Goal: Information Seeking & Learning: Learn about a topic

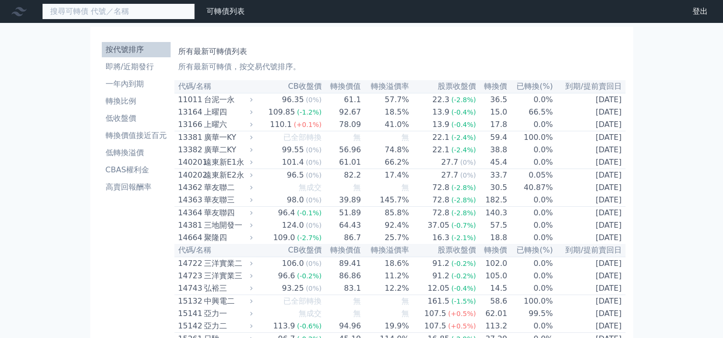
click at [143, 15] on input at bounding box center [118, 11] width 153 height 16
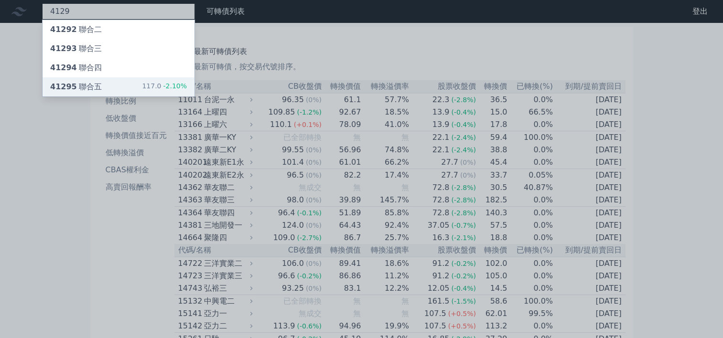
type input "4129"
click at [105, 84] on div "41295 聯合五 117.0 -2.10%" at bounding box center [119, 86] width 152 height 19
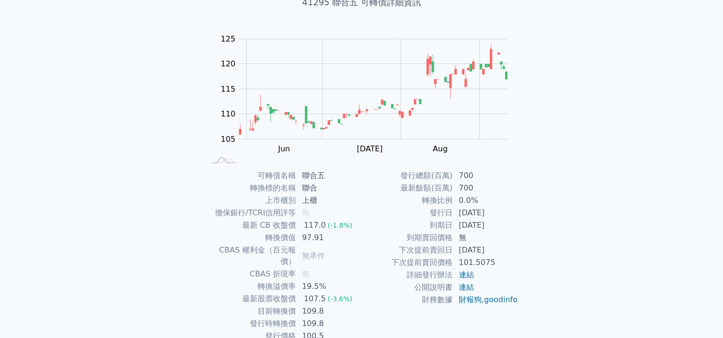
scroll to position [73, 0]
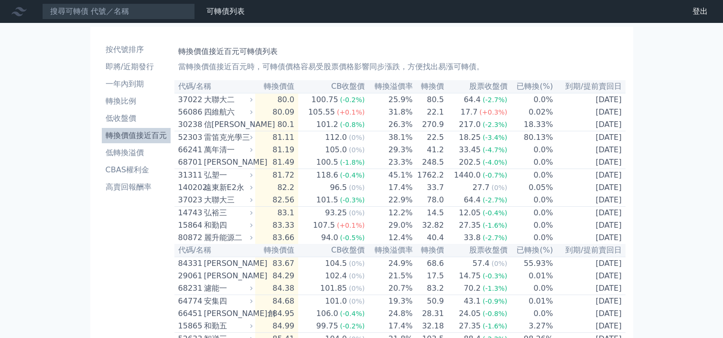
click at [144, 135] on li "轉換價值接近百元" at bounding box center [136, 135] width 69 height 11
click at [117, 150] on li "低轉換溢價" at bounding box center [136, 152] width 69 height 11
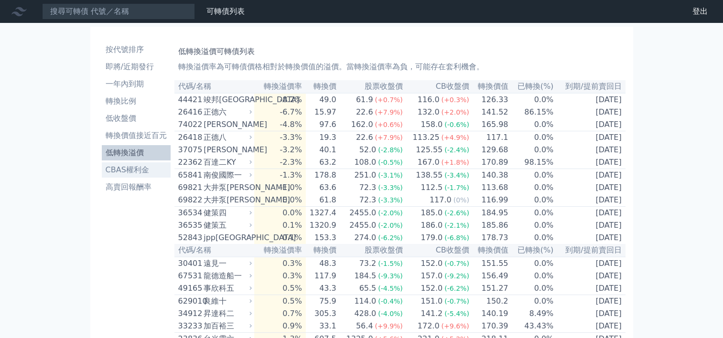
click at [136, 167] on li "CBAS權利金" at bounding box center [136, 169] width 69 height 11
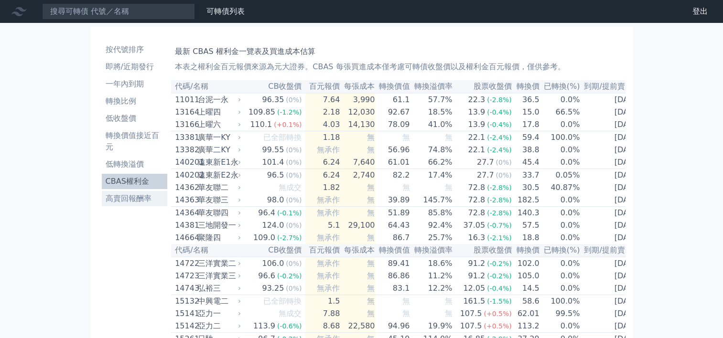
click at [131, 201] on li "高賣回報酬率" at bounding box center [135, 198] width 66 height 11
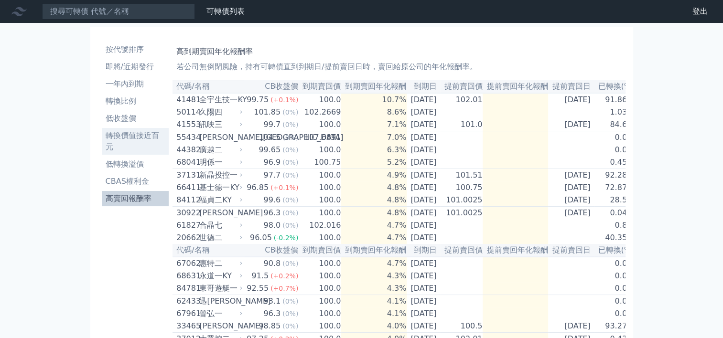
click at [141, 140] on li "轉換價值接近百元" at bounding box center [135, 141] width 67 height 23
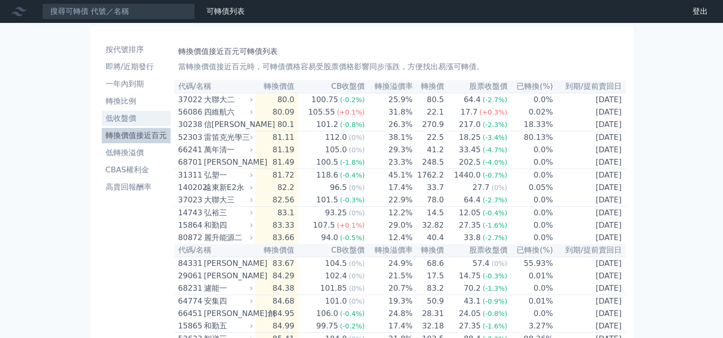
click at [125, 112] on link "低收盤價" at bounding box center [136, 118] width 69 height 15
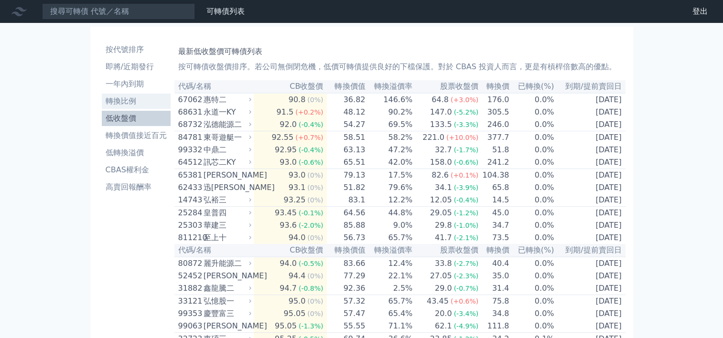
click at [141, 103] on li "轉換比例" at bounding box center [136, 101] width 69 height 11
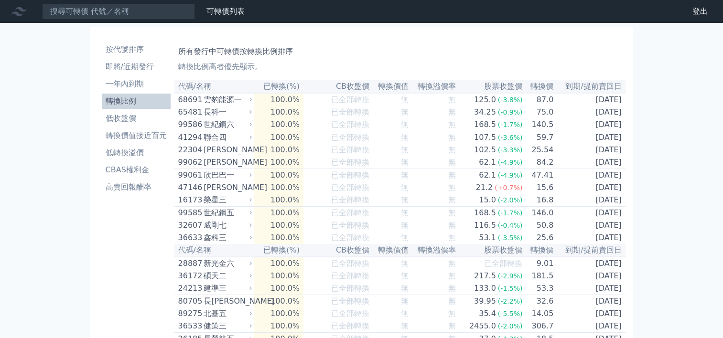
click at [285, 87] on th "已轉換(%)" at bounding box center [278, 86] width 49 height 13
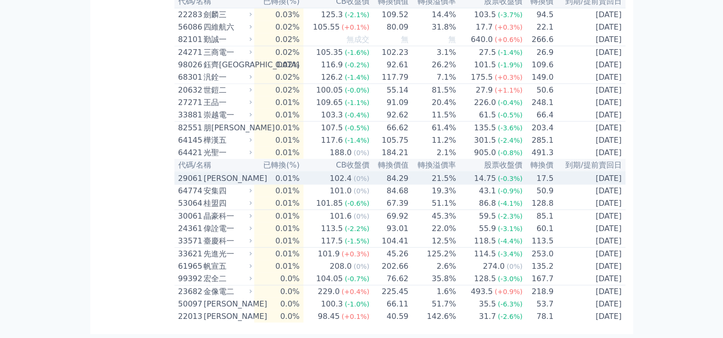
scroll to position [2570, 0]
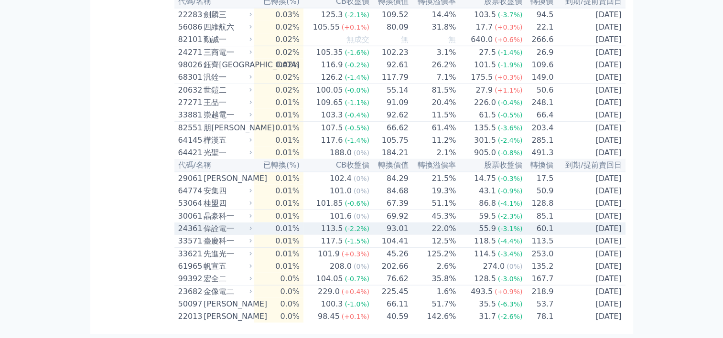
click at [225, 225] on div "偉詮電一" at bounding box center [227, 228] width 46 height 11
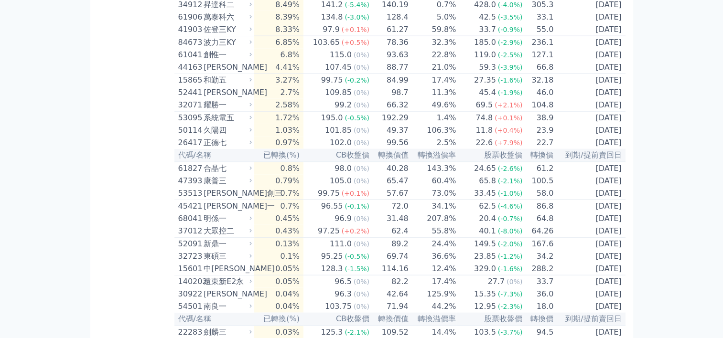
scroll to position [2052, 0]
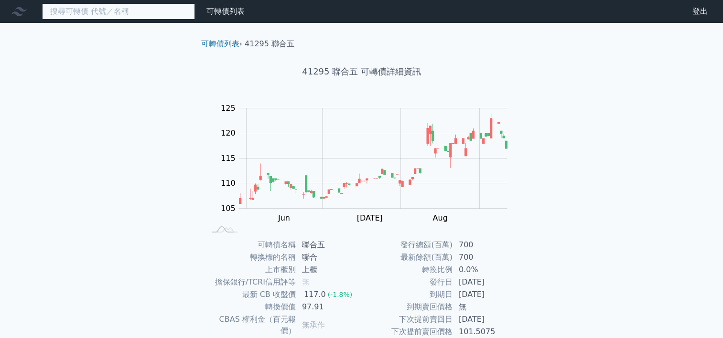
click at [73, 15] on input at bounding box center [118, 11] width 153 height 16
type input "n"
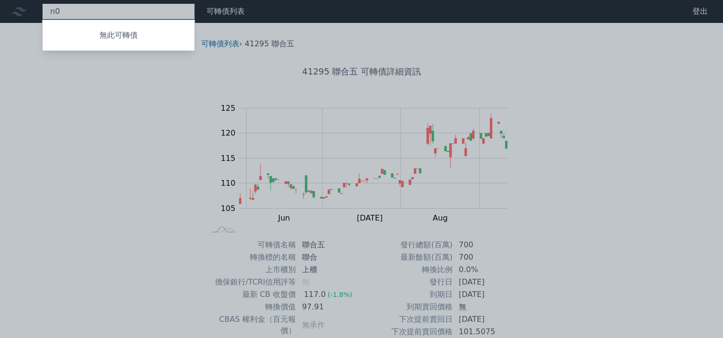
type input "n"
type input "m"
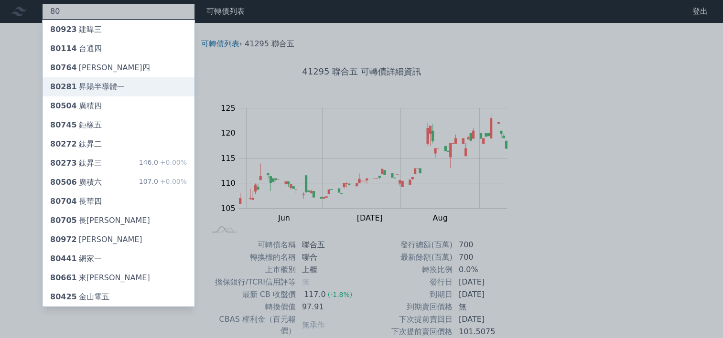
type input "80"
click at [107, 84] on div "80281 昇陽半導體一" at bounding box center [87, 86] width 75 height 11
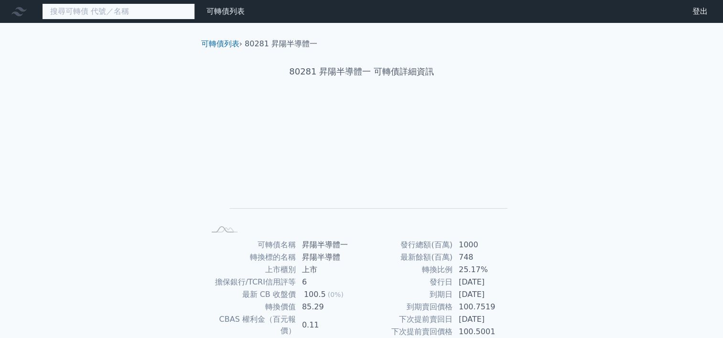
click at [109, 11] on input at bounding box center [118, 11] width 153 height 16
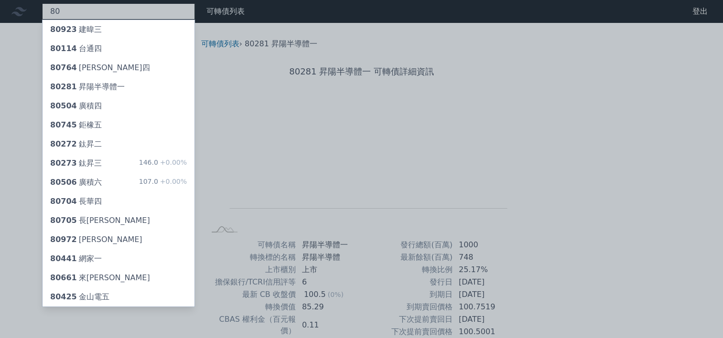
type input "8"
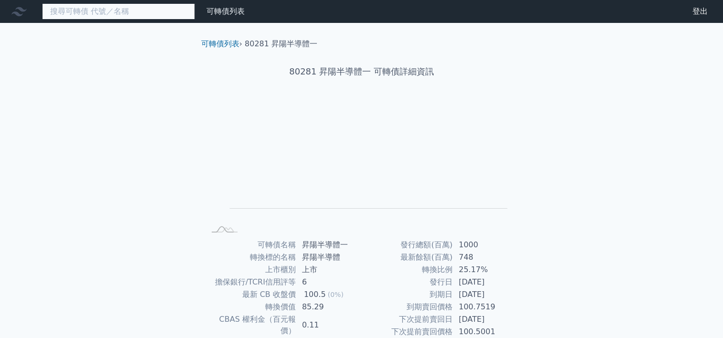
click at [154, 11] on input at bounding box center [118, 11] width 153 height 16
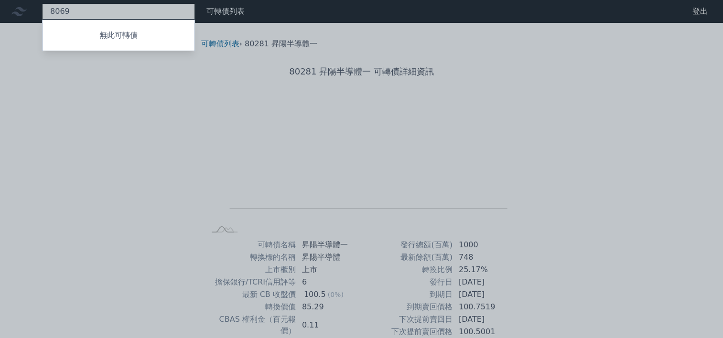
type input "8069"
